Goal: Transaction & Acquisition: Purchase product/service

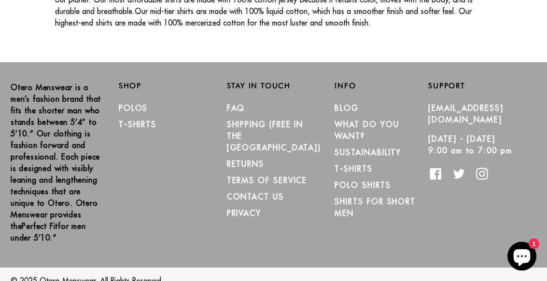
scroll to position [1741, 0]
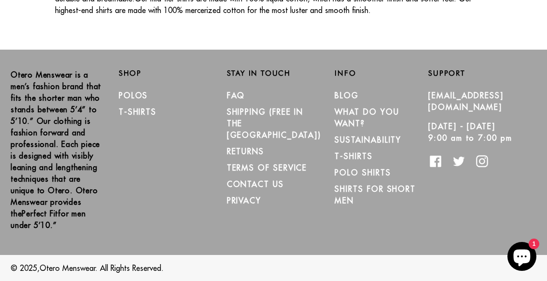
click at [129, 91] on link "Polos" at bounding box center [133, 96] width 29 height 10
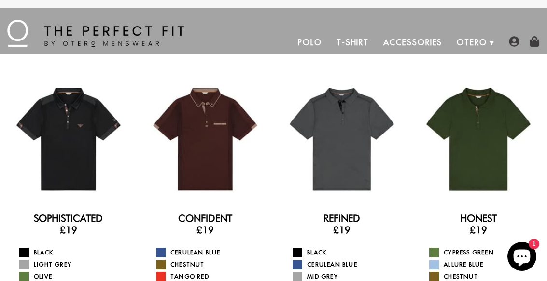
click at [193, 138] on div at bounding box center [205, 139] width 123 height 123
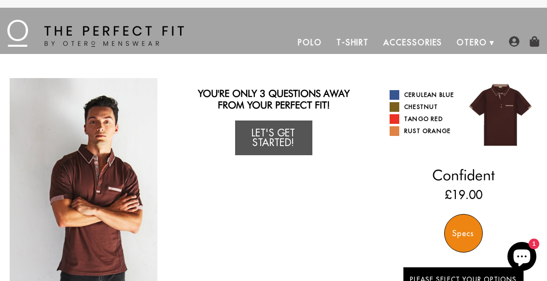
click at [408, 95] on link "Cerulean Blue" at bounding box center [422, 95] width 67 height 10
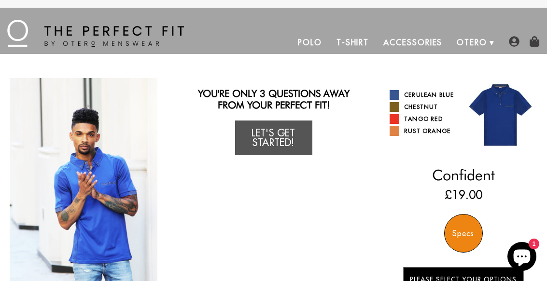
click at [415, 122] on link "Tango Red" at bounding box center [422, 119] width 67 height 10
